Goal: Task Accomplishment & Management: Manage account settings

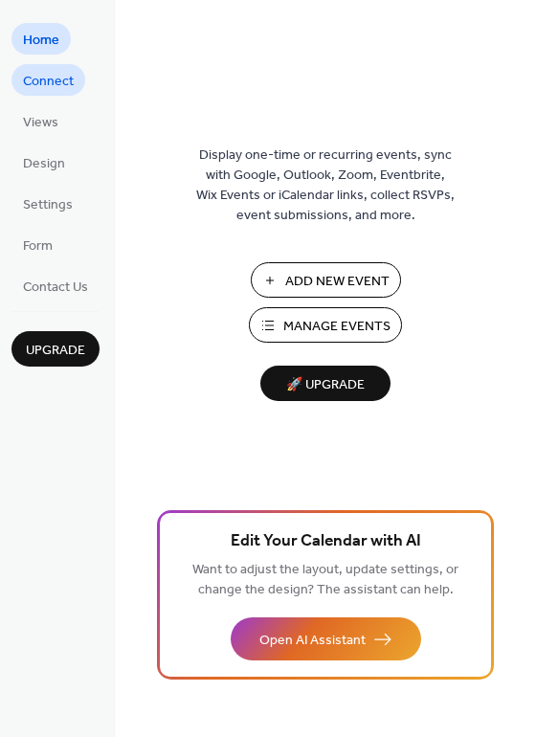
click at [47, 72] on span "Connect" at bounding box center [48, 82] width 51 height 20
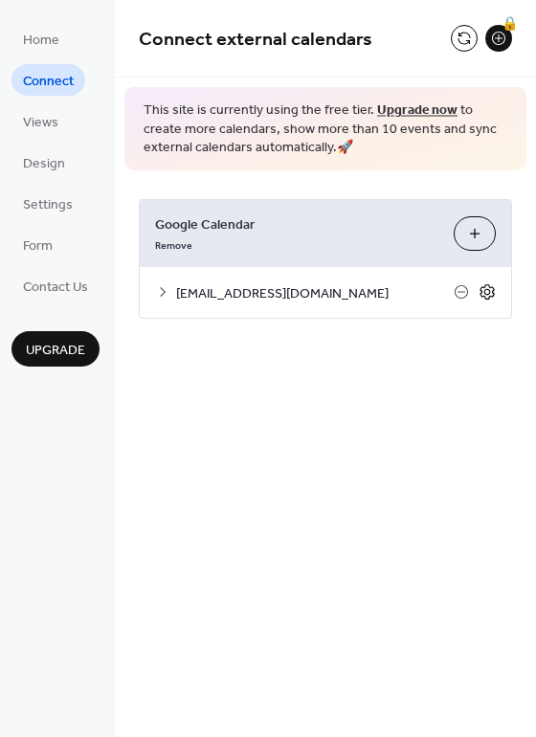
click at [490, 293] on icon at bounding box center [487, 292] width 7 height 7
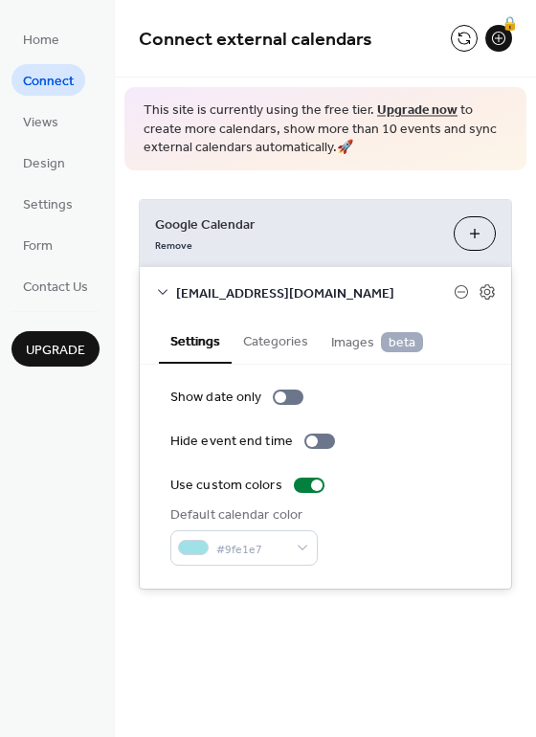
click at [289, 336] on button "Categories" at bounding box center [276, 340] width 88 height 44
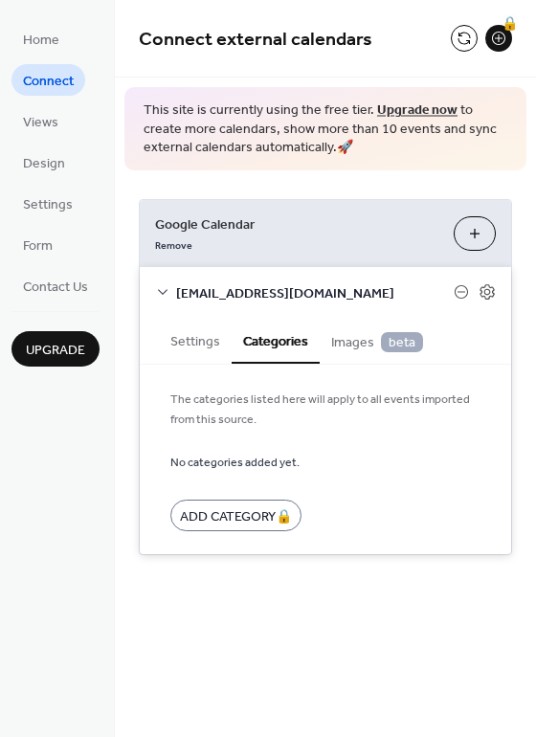
click at [346, 340] on span "Images beta" at bounding box center [377, 342] width 92 height 21
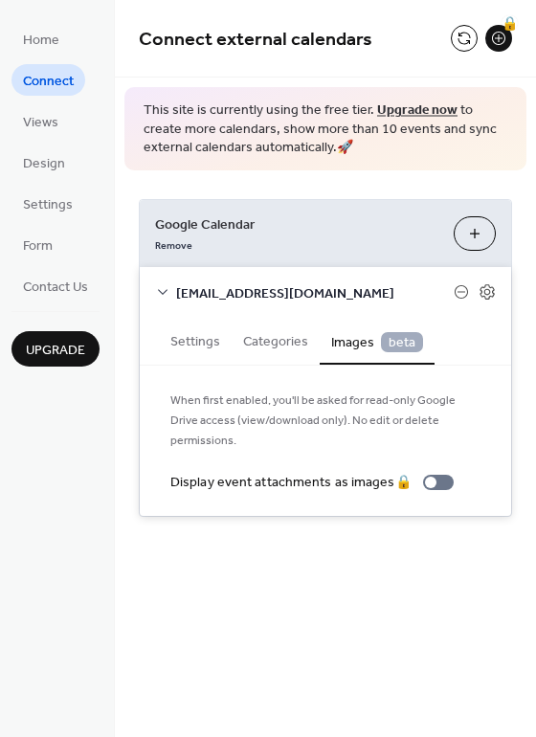
click at [219, 338] on button "Settings" at bounding box center [195, 340] width 73 height 44
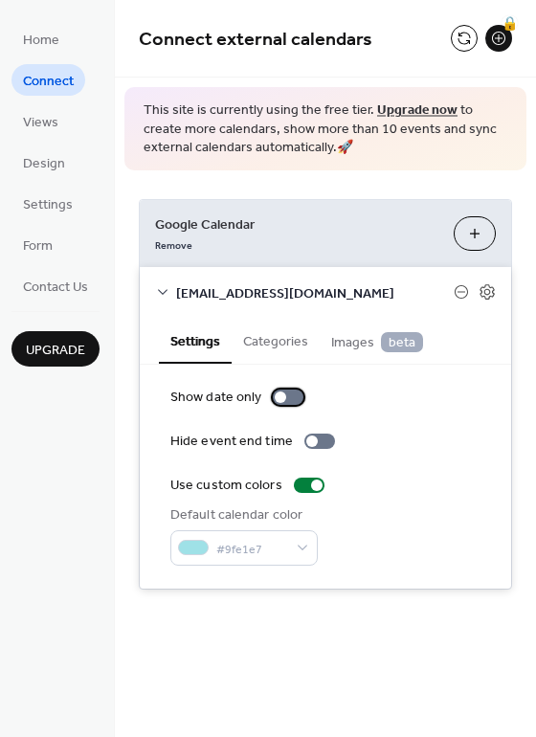
click at [281, 400] on div at bounding box center [280, 396] width 11 height 11
click at [285, 400] on div at bounding box center [288, 397] width 31 height 15
click at [314, 169] on div "This site is currently using the free tier. Upgrade now to create more calendar…" at bounding box center [325, 128] width 402 height 83
click at [464, 41] on button at bounding box center [464, 38] width 27 height 27
click at [501, 37] on div "🔒" at bounding box center [498, 38] width 27 height 27
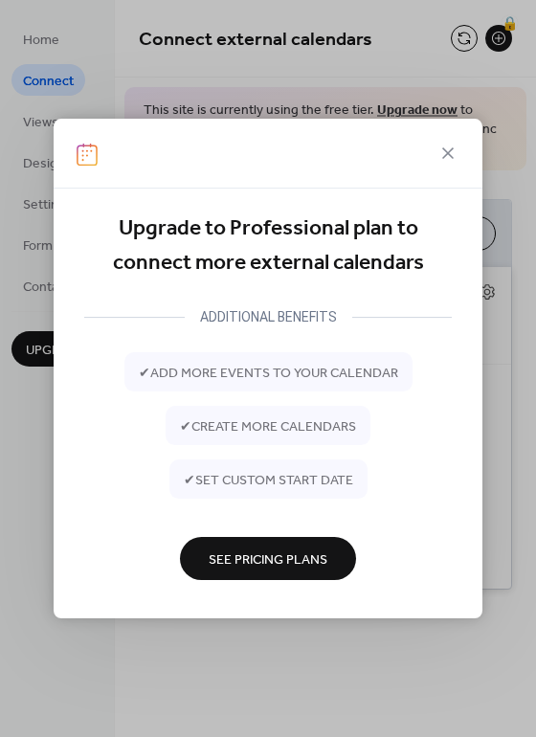
click at [445, 149] on icon at bounding box center [447, 153] width 23 height 23
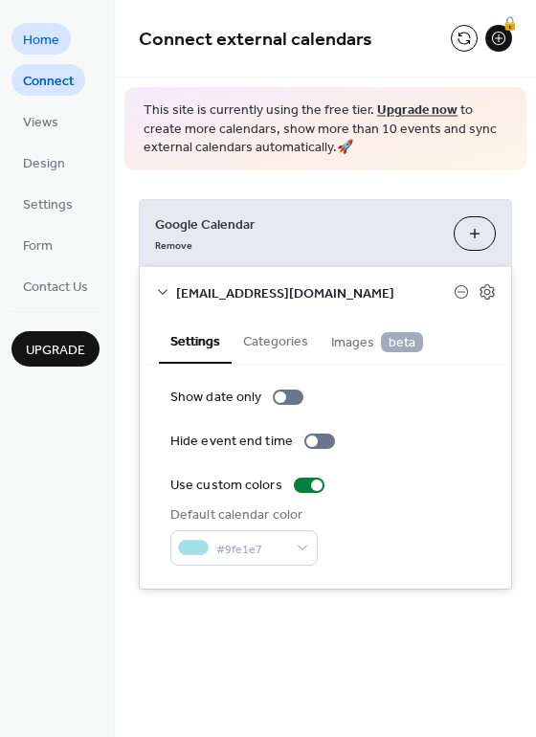
click at [49, 42] on span "Home" at bounding box center [41, 41] width 36 height 20
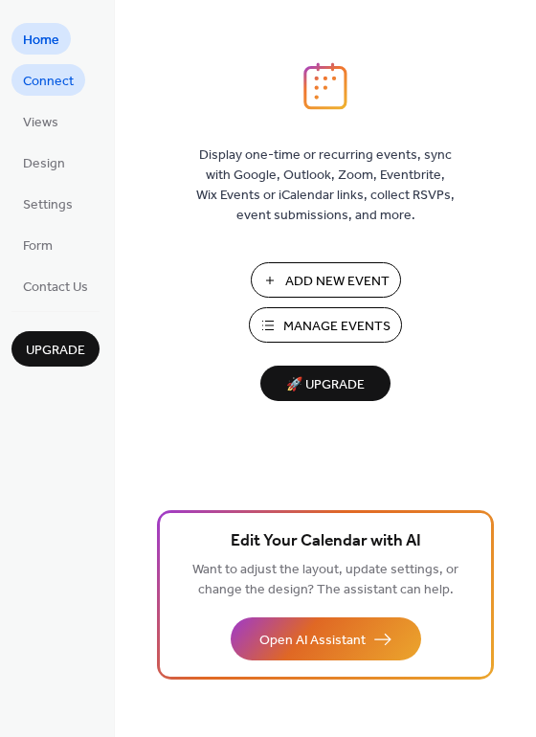
click at [58, 89] on span "Connect" at bounding box center [48, 82] width 51 height 20
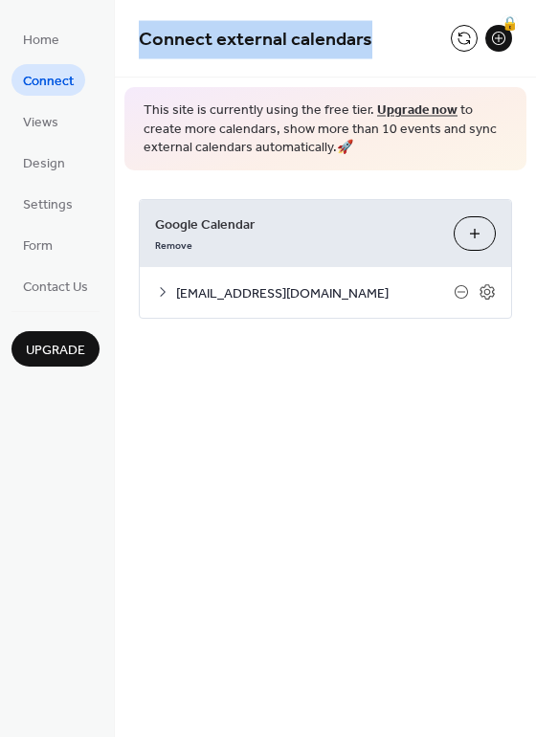
drag, startPoint x: 498, startPoint y: 39, endPoint x: 392, endPoint y: 2, distance: 111.7
click at [392, 2] on div "Connect external calendars 🔒" at bounding box center [325, 39] width 421 height 78
click at [49, 125] on span "Views" at bounding box center [40, 123] width 35 height 20
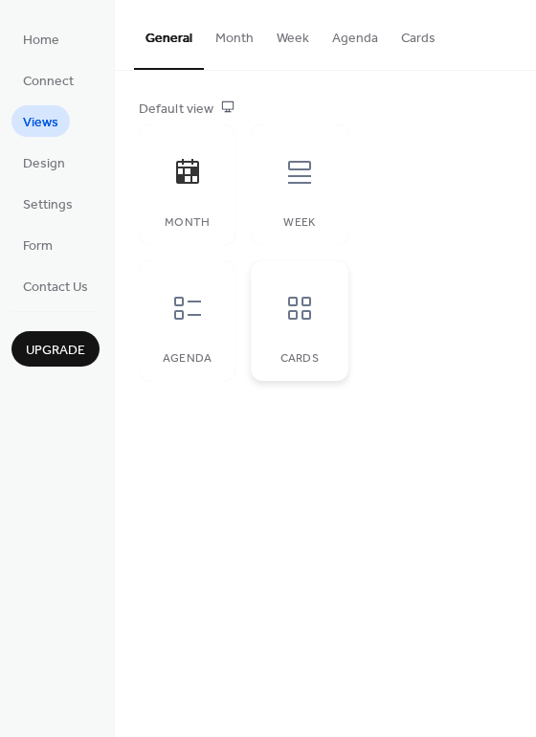
click at [302, 318] on icon at bounding box center [299, 308] width 23 height 23
click at [210, 317] on div at bounding box center [187, 307] width 57 height 57
click at [289, 177] on icon at bounding box center [299, 172] width 23 height 23
click at [159, 174] on div "Month" at bounding box center [187, 184] width 97 height 121
click at [53, 165] on span "Design" at bounding box center [44, 164] width 42 height 20
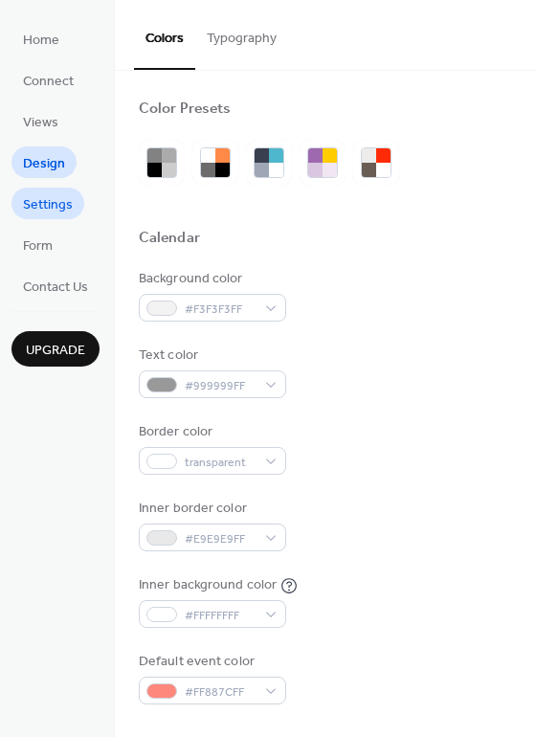
click at [50, 206] on span "Settings" at bounding box center [48, 205] width 50 height 20
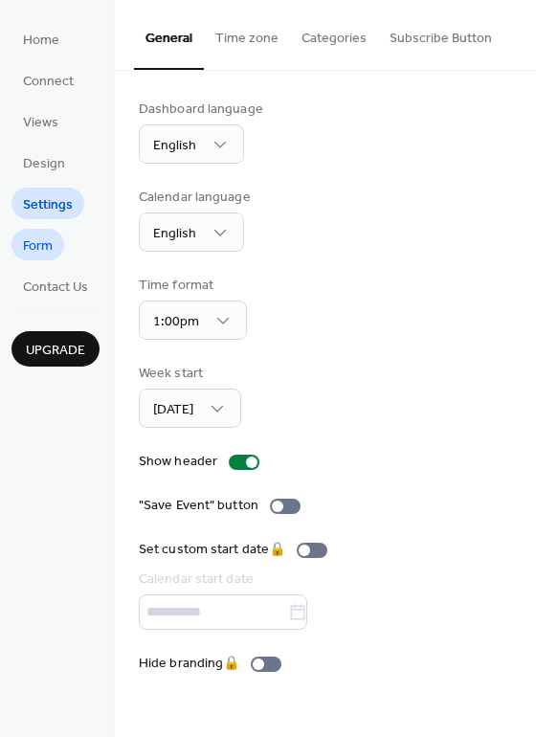
click at [53, 246] on span "Form" at bounding box center [38, 246] width 30 height 20
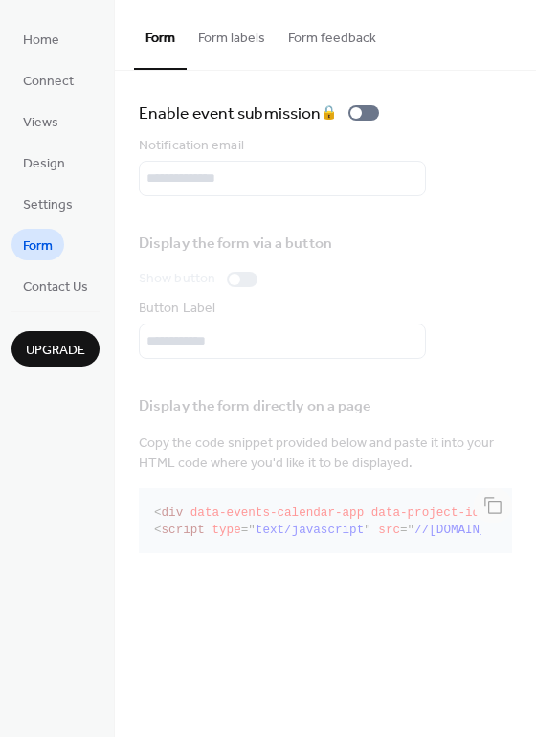
click at [239, 42] on button "Form labels" at bounding box center [232, 34] width 90 height 68
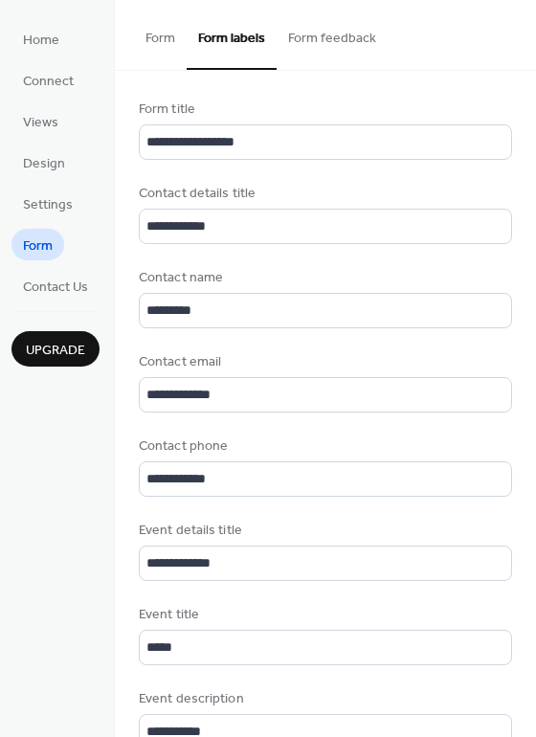
click at [336, 41] on button "Form feedback" at bounding box center [332, 34] width 111 height 68
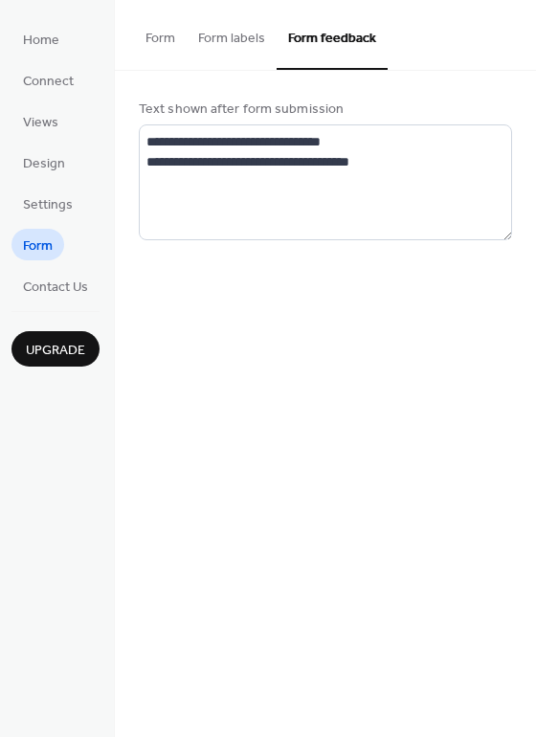
click at [156, 37] on button "Form" at bounding box center [160, 34] width 53 height 68
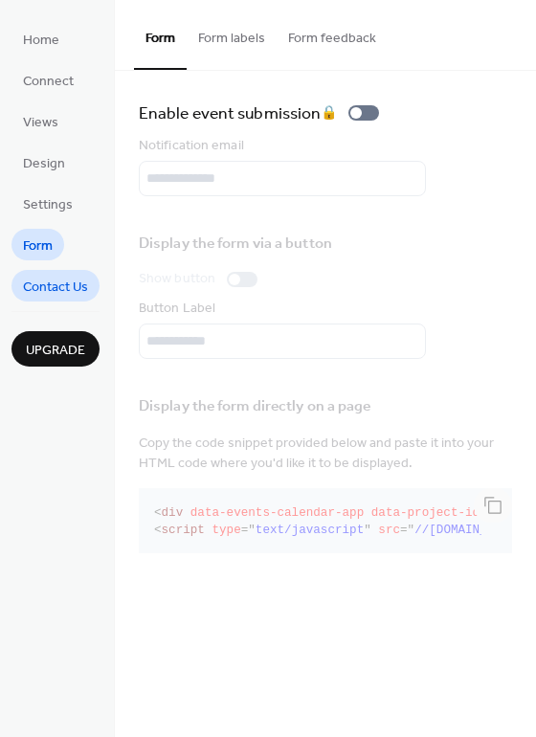
click at [58, 288] on span "Contact Us" at bounding box center [55, 288] width 65 height 20
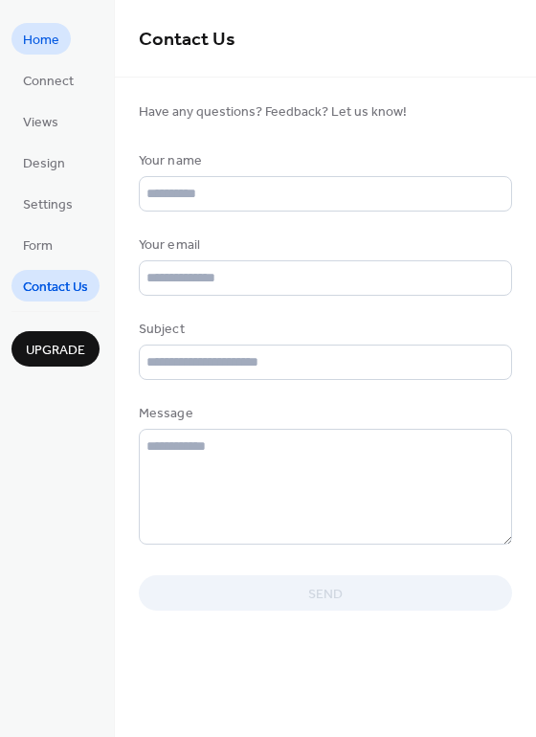
click at [47, 38] on span "Home" at bounding box center [41, 41] width 36 height 20
